Goal: Transaction & Acquisition: Download file/media

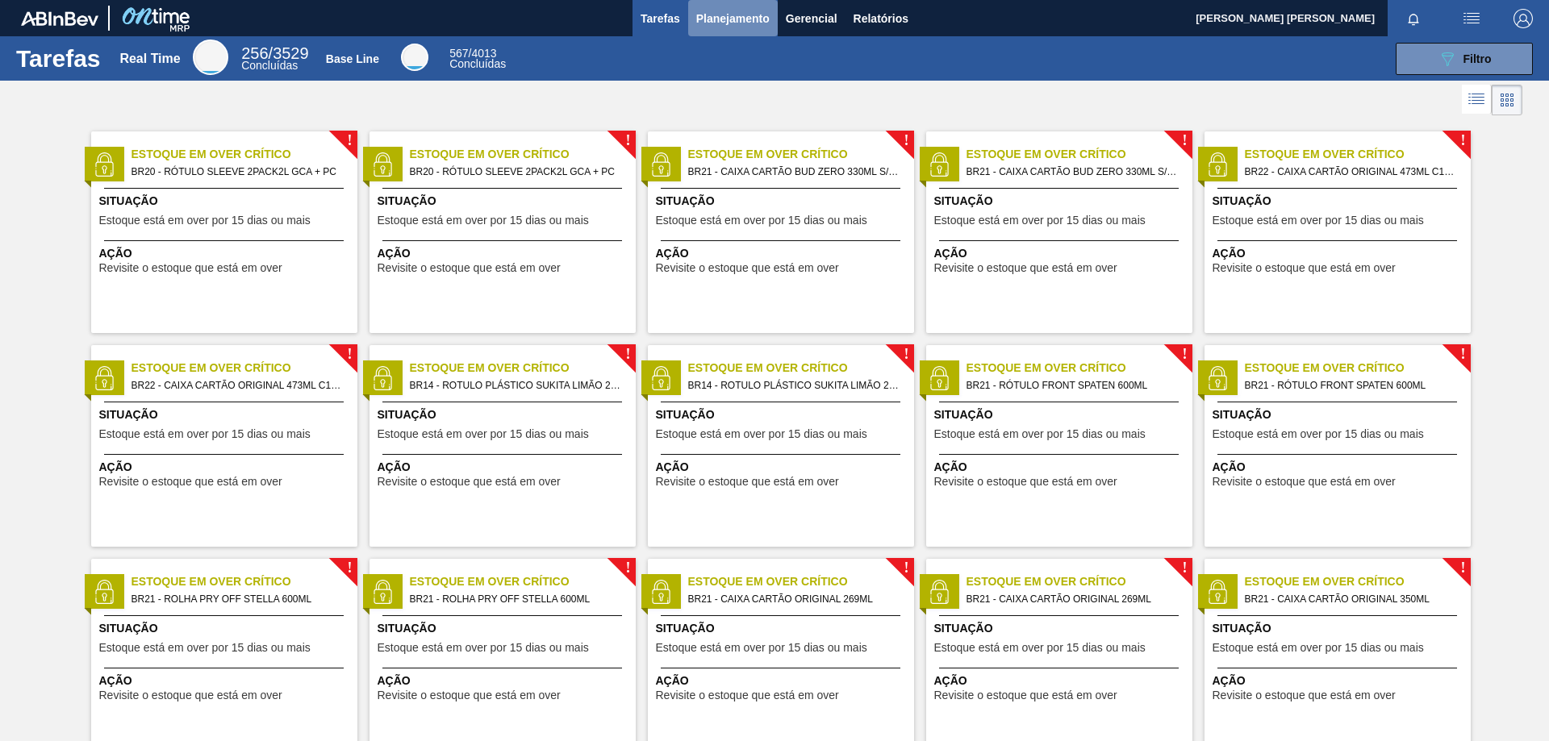
click at [733, 15] on span "Planejamento" at bounding box center [732, 18] width 73 height 19
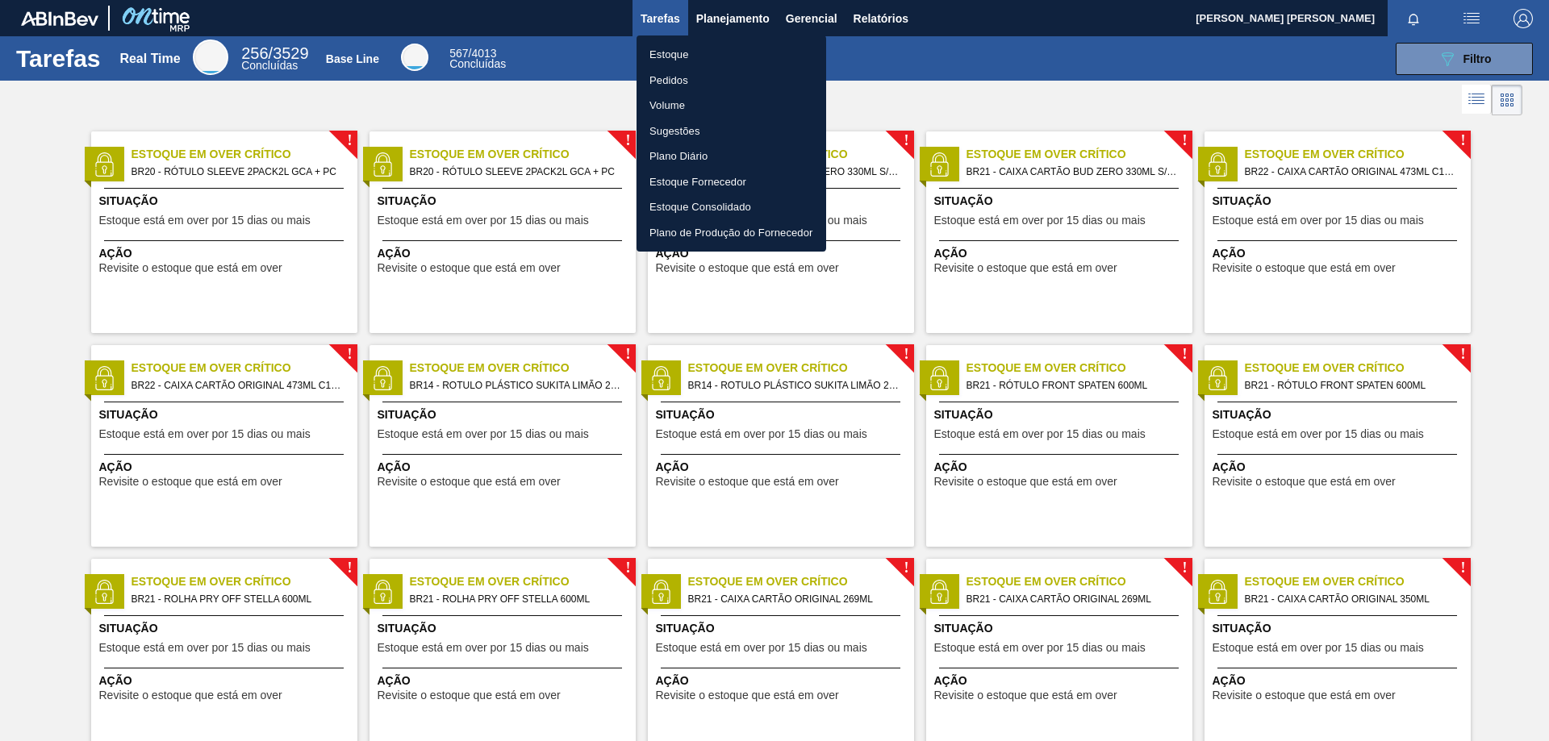
click at [678, 81] on li "Pedidos" at bounding box center [732, 81] width 190 height 26
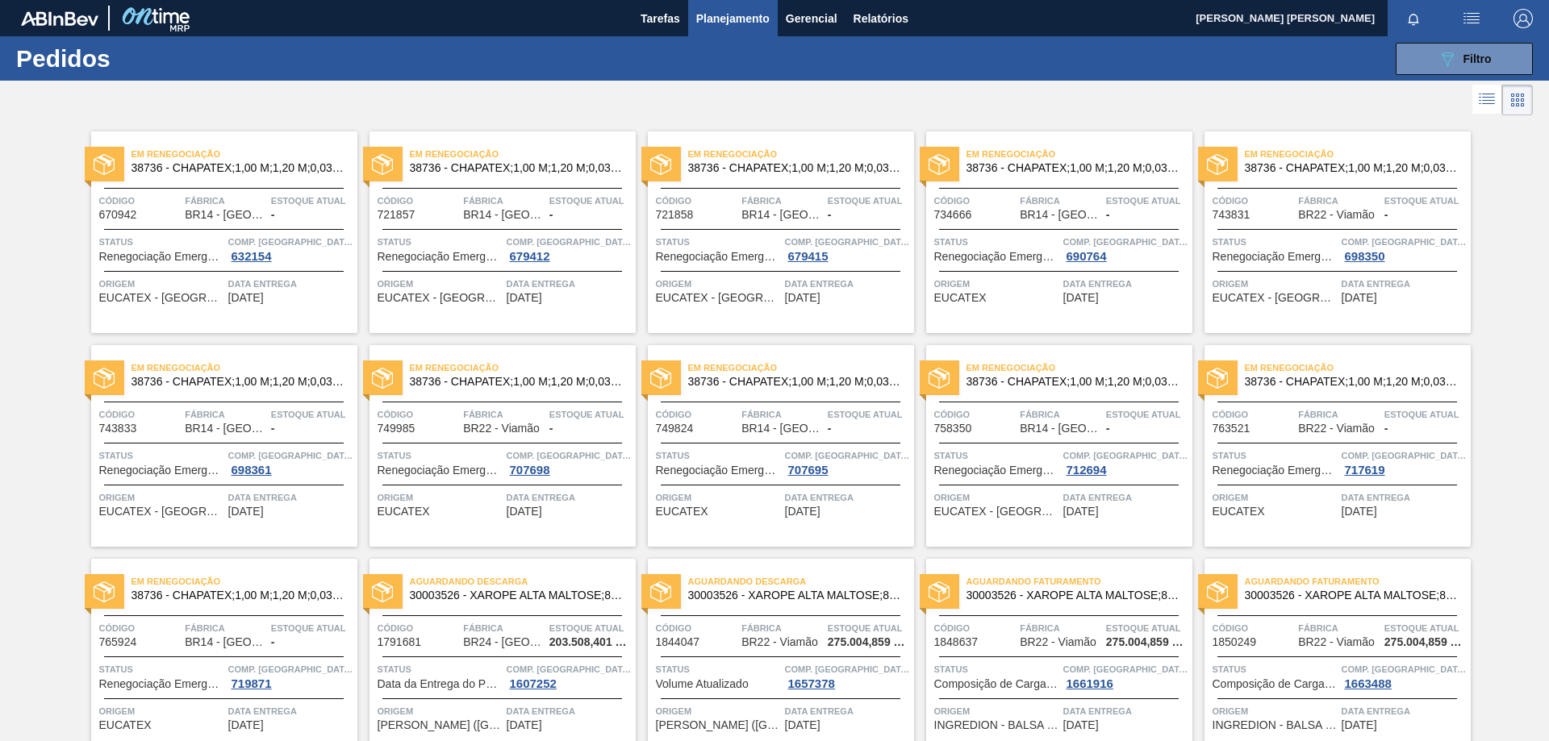
click at [726, 27] on span "Planejamento" at bounding box center [732, 18] width 73 height 19
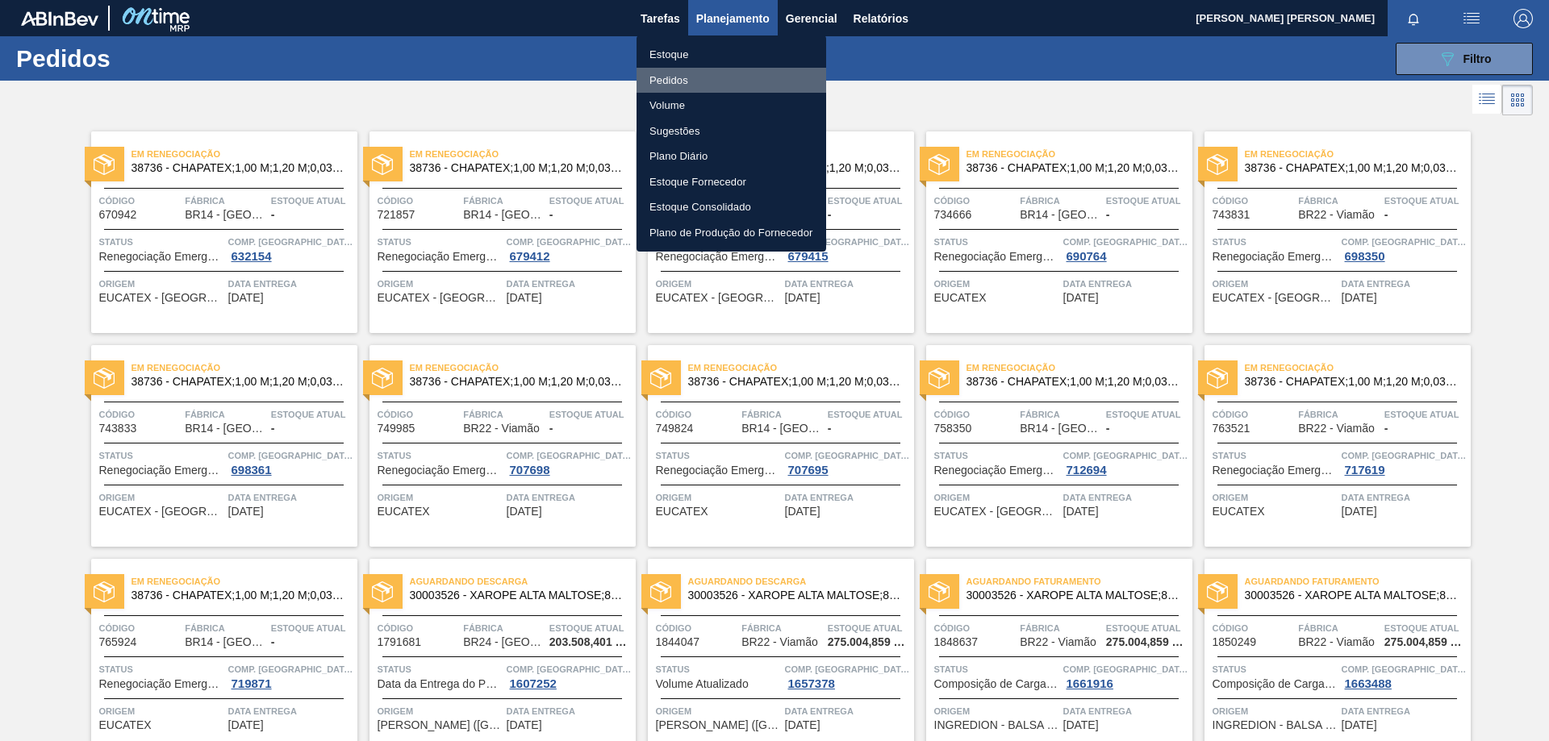
click at [690, 81] on li "Pedidos" at bounding box center [732, 81] width 190 height 26
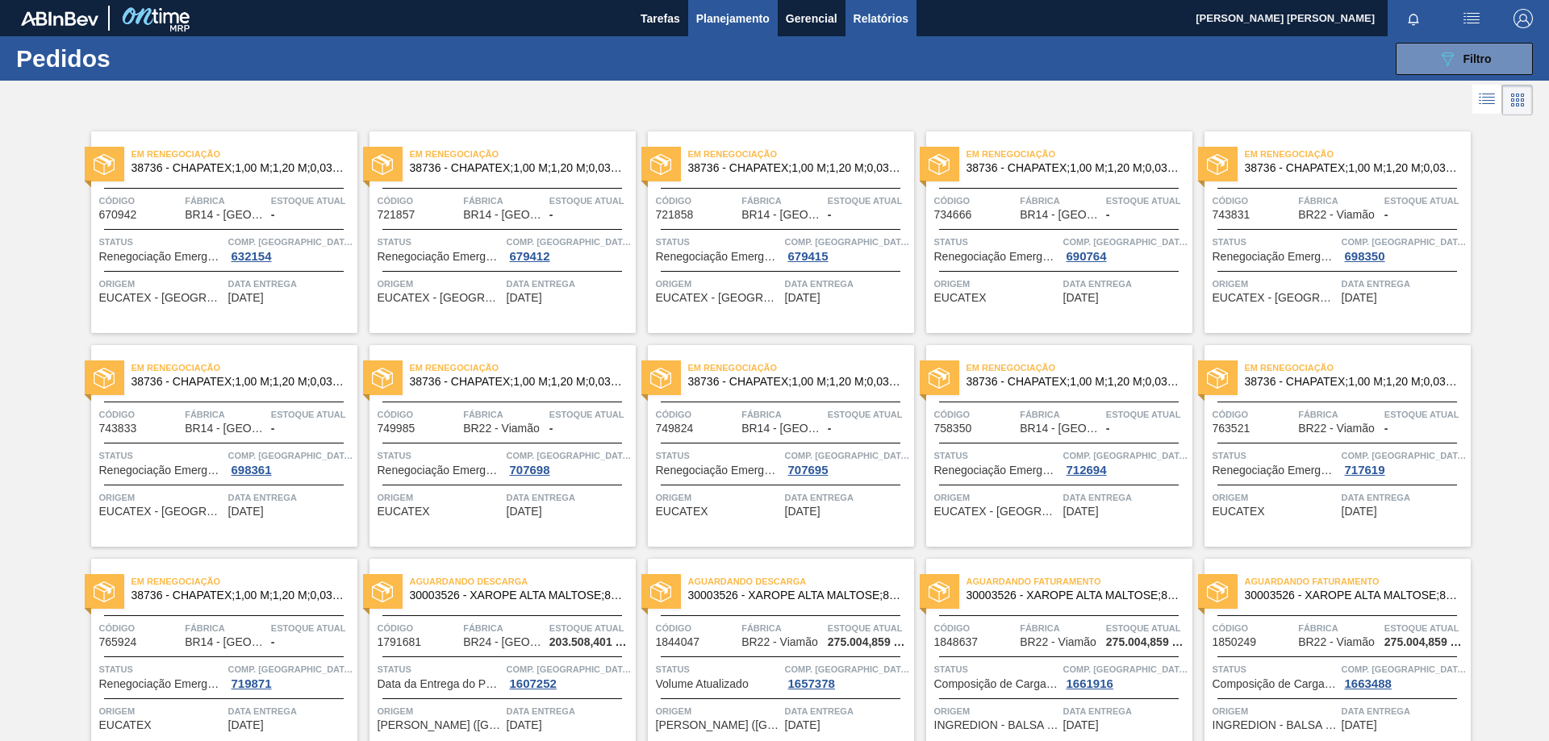
click at [879, 23] on span "Relatórios" at bounding box center [881, 18] width 55 height 19
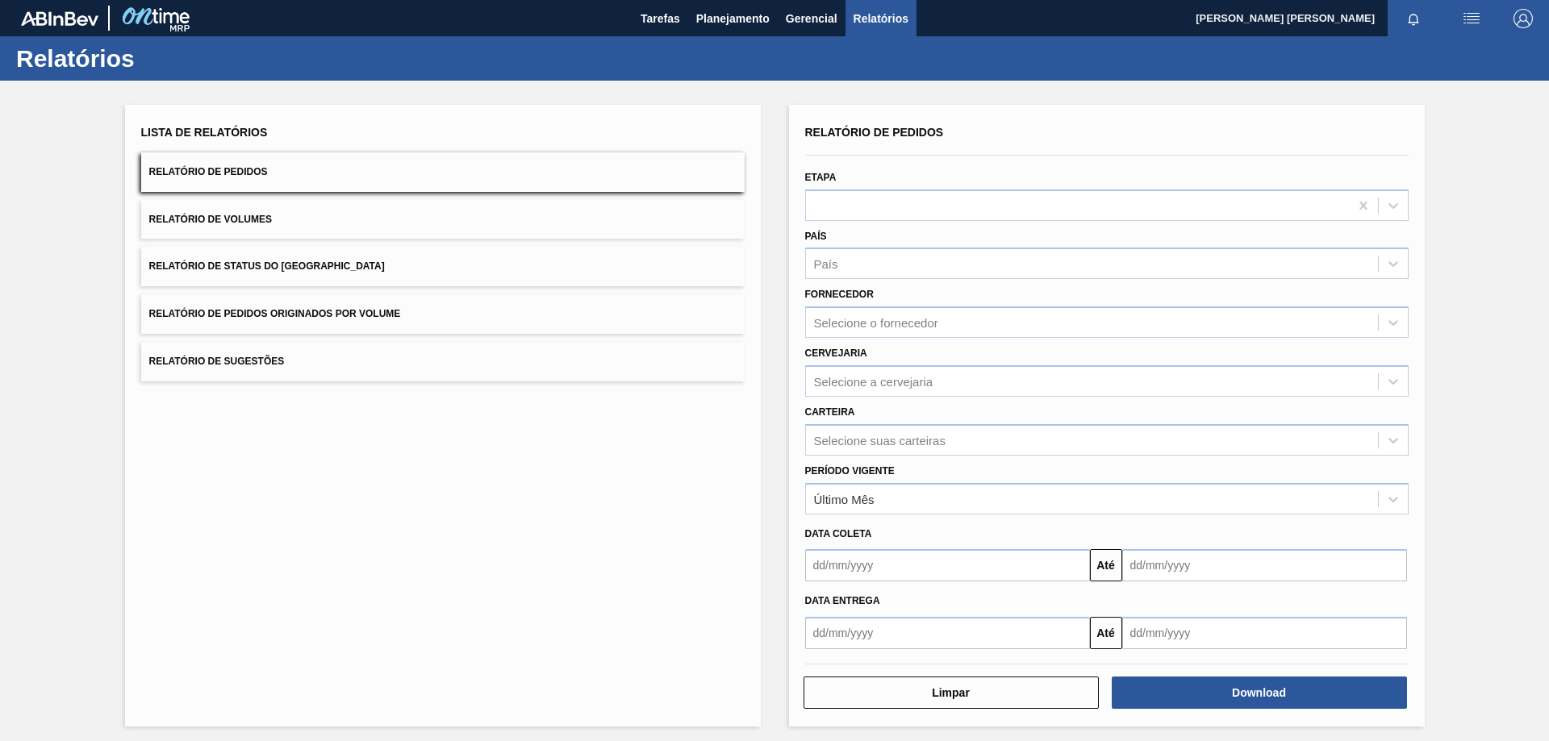
click at [310, 173] on button "Relatório de Pedidos" at bounding box center [443, 172] width 604 height 40
click at [913, 386] on div "Selecione a cervejaria" at bounding box center [873, 381] width 119 height 14
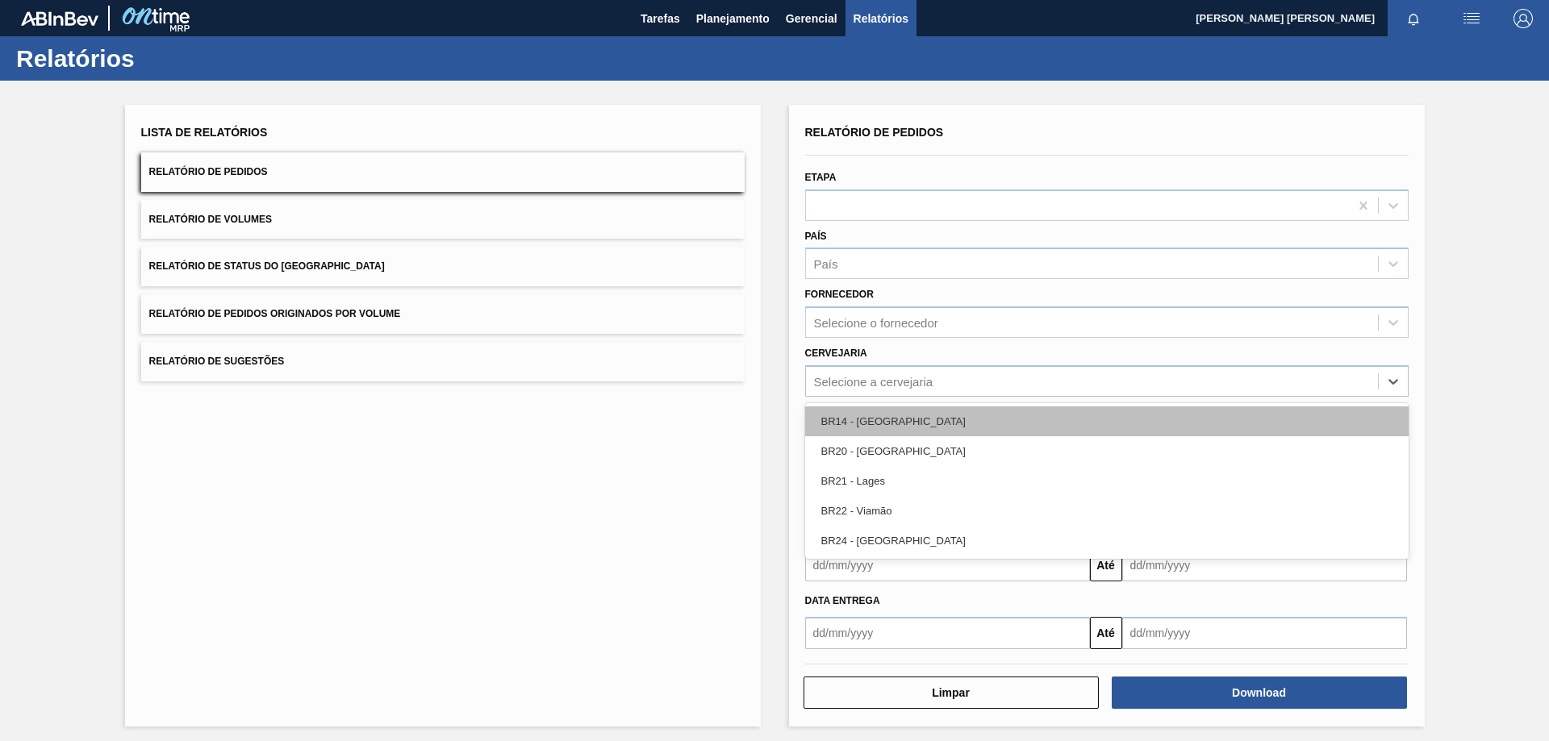
click at [919, 418] on div "BR14 - [GEOGRAPHIC_DATA]" at bounding box center [1107, 422] width 604 height 30
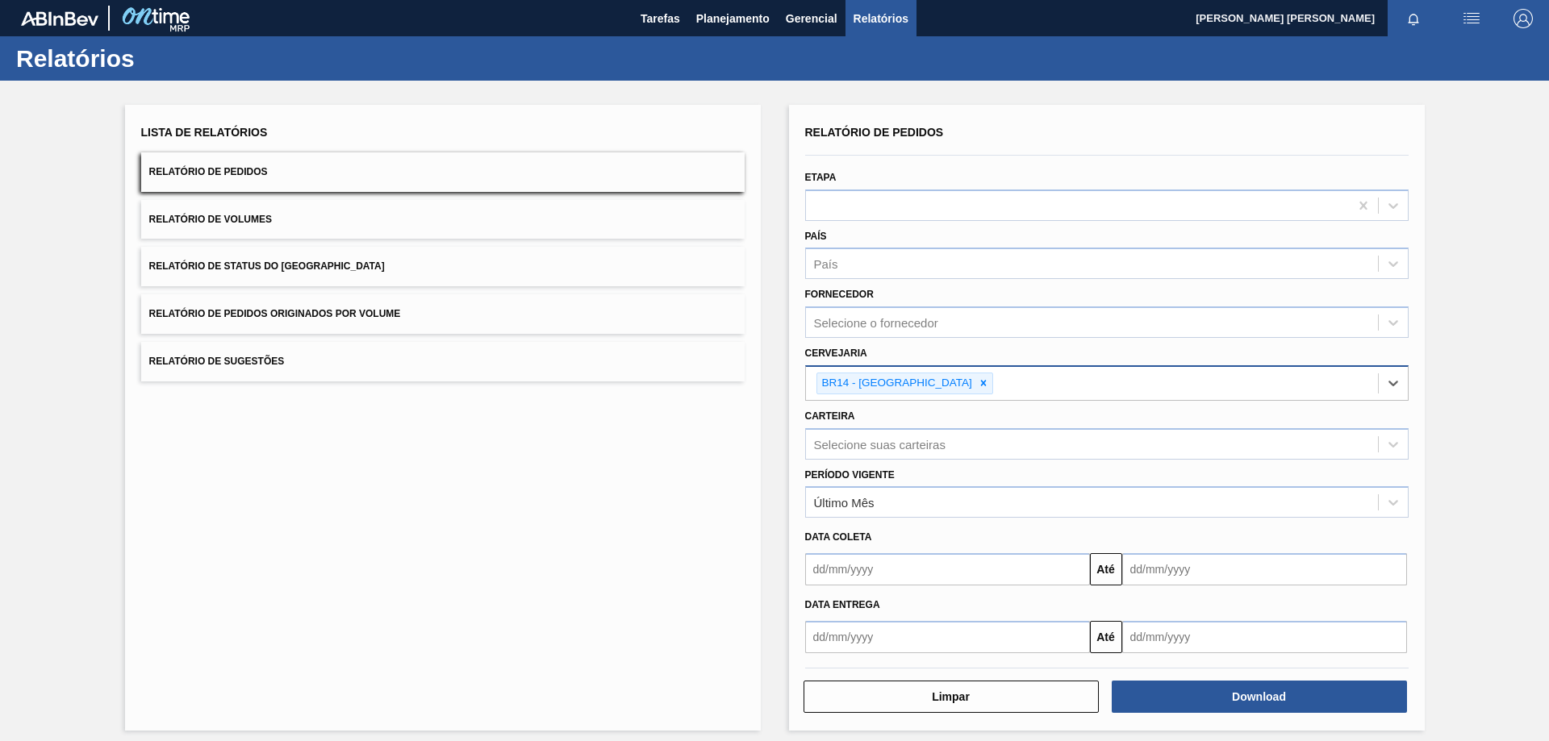
click at [1031, 380] on div "BR14 - [GEOGRAPHIC_DATA]" at bounding box center [1092, 383] width 572 height 33
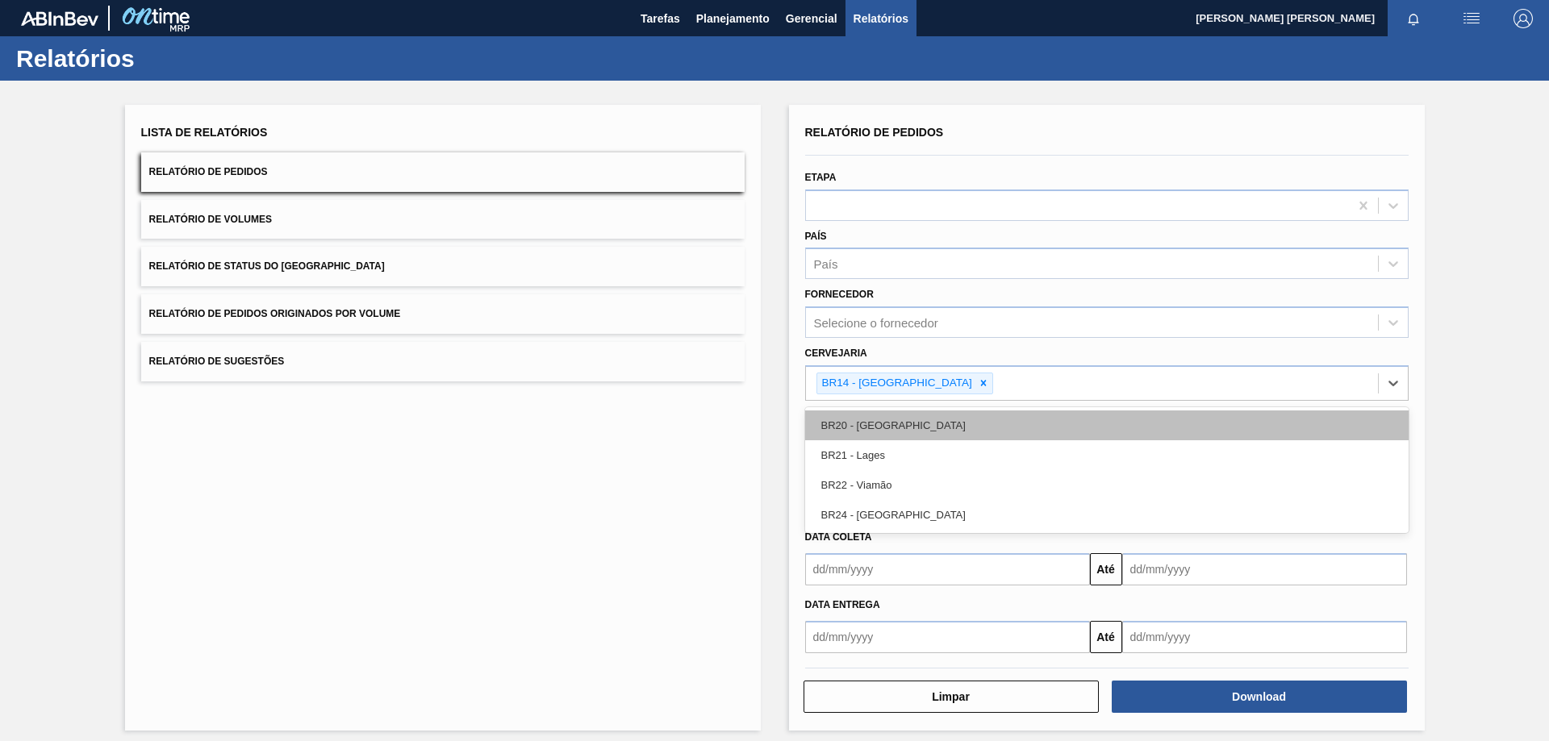
click at [946, 432] on div "BR20 - [GEOGRAPHIC_DATA]" at bounding box center [1107, 426] width 604 height 30
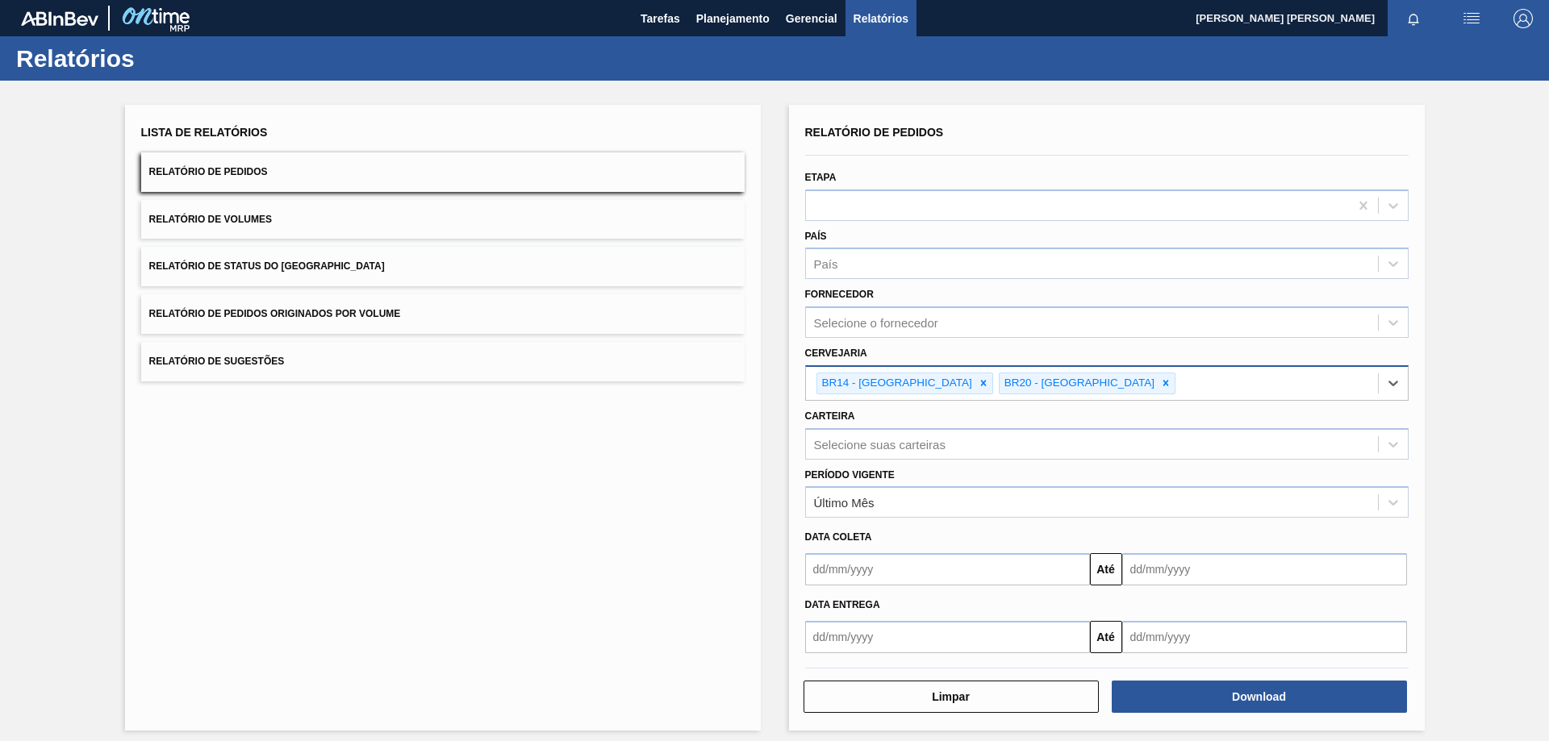
click at [1110, 385] on div "BR14 - [GEOGRAPHIC_DATA] BR20 - [GEOGRAPHIC_DATA]" at bounding box center [1092, 383] width 572 height 33
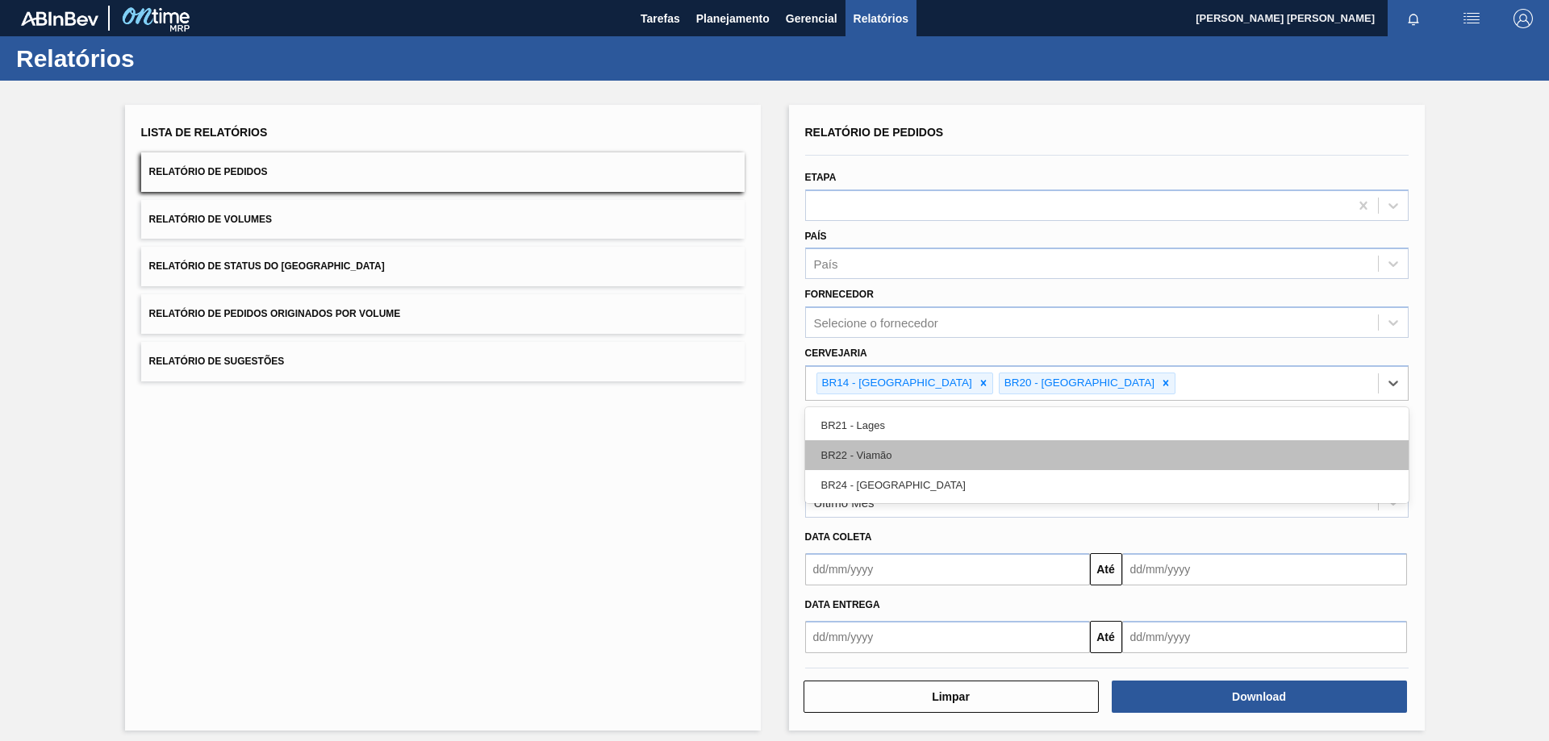
click at [921, 452] on div "BR22 - Viamão" at bounding box center [1107, 456] width 604 height 30
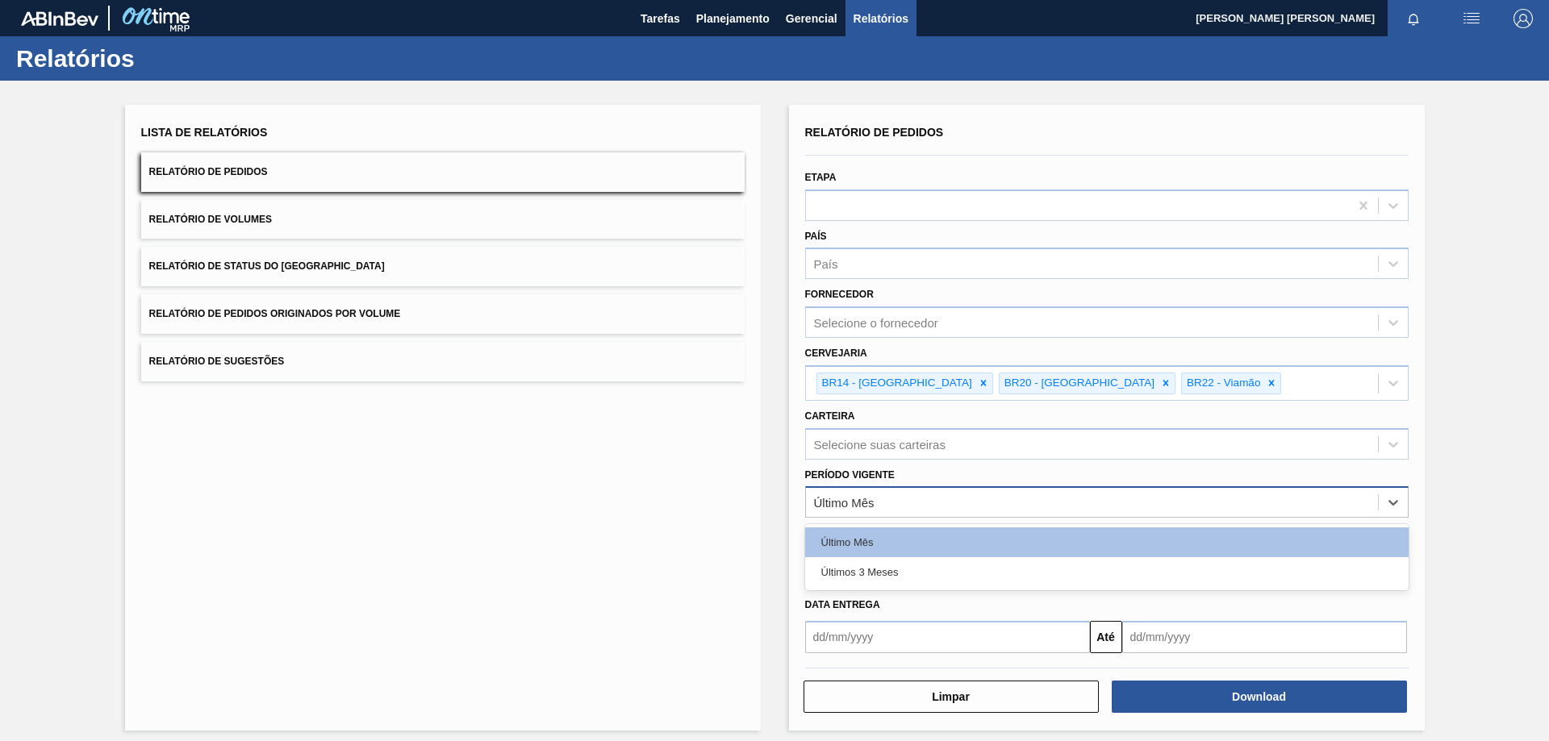
click at [894, 510] on div "Último Mês" at bounding box center [1092, 502] width 572 height 23
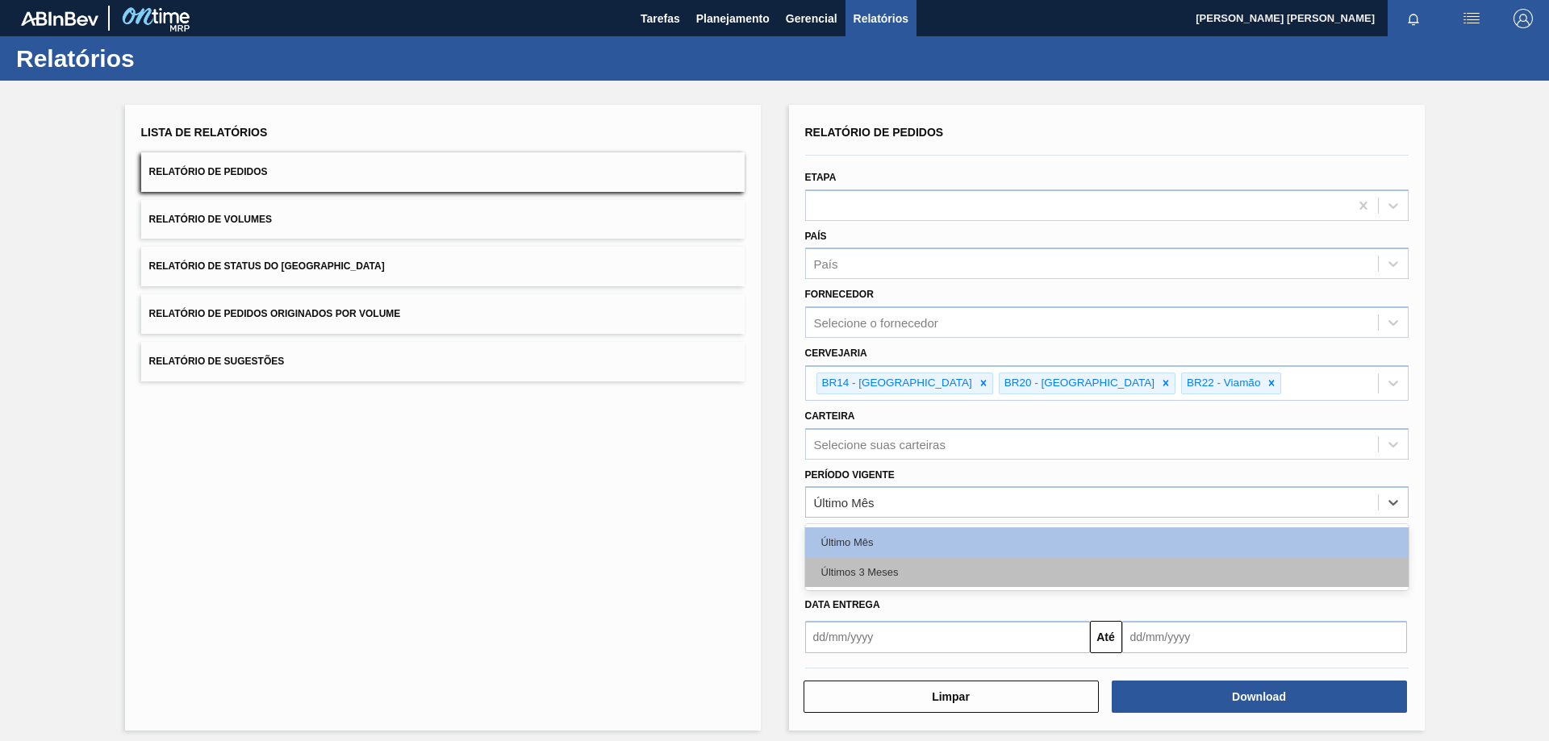
click at [921, 570] on div "Últimos 3 Meses" at bounding box center [1107, 573] width 604 height 30
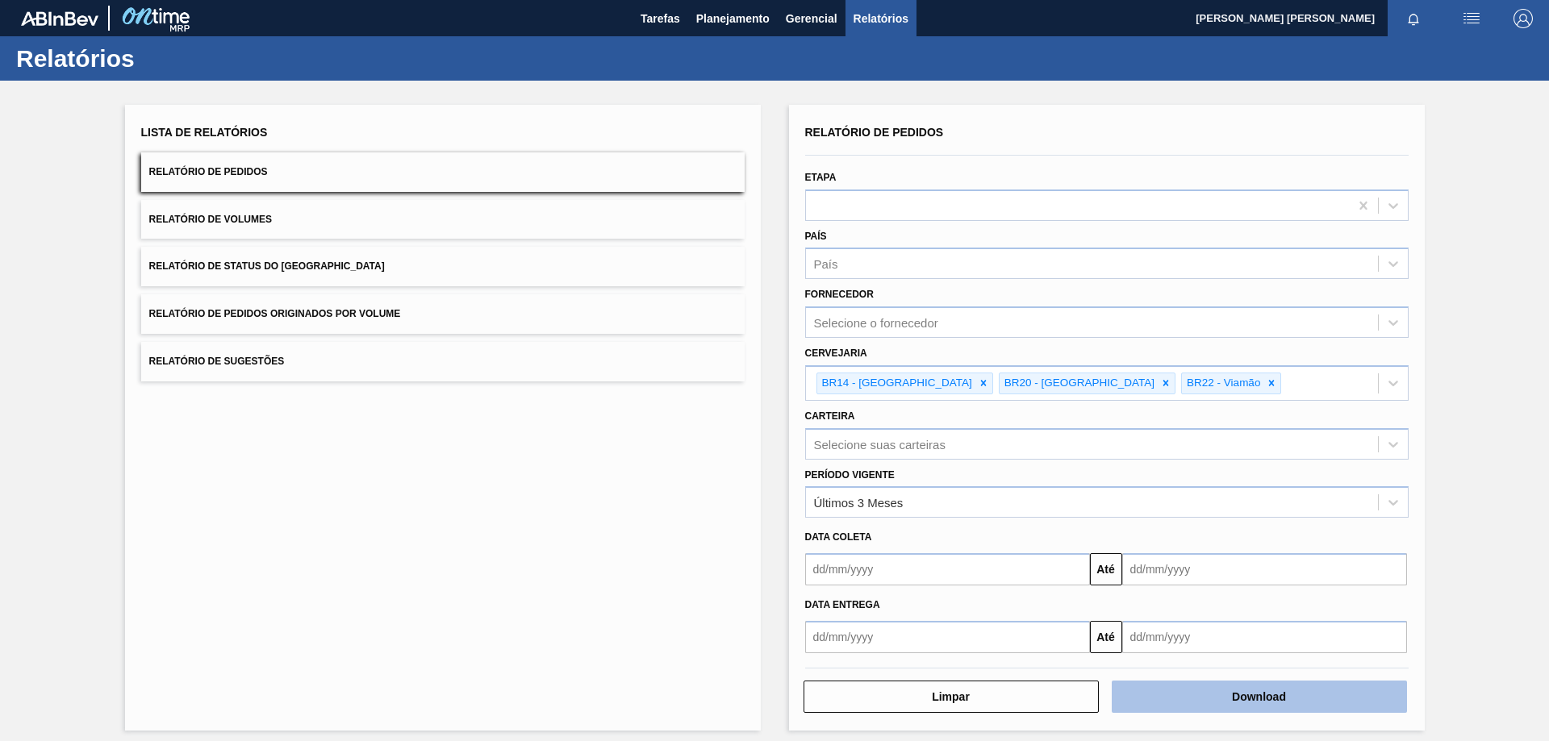
click at [1285, 701] on button "Download" at bounding box center [1259, 697] width 295 height 32
